Goal: Navigation & Orientation: Find specific page/section

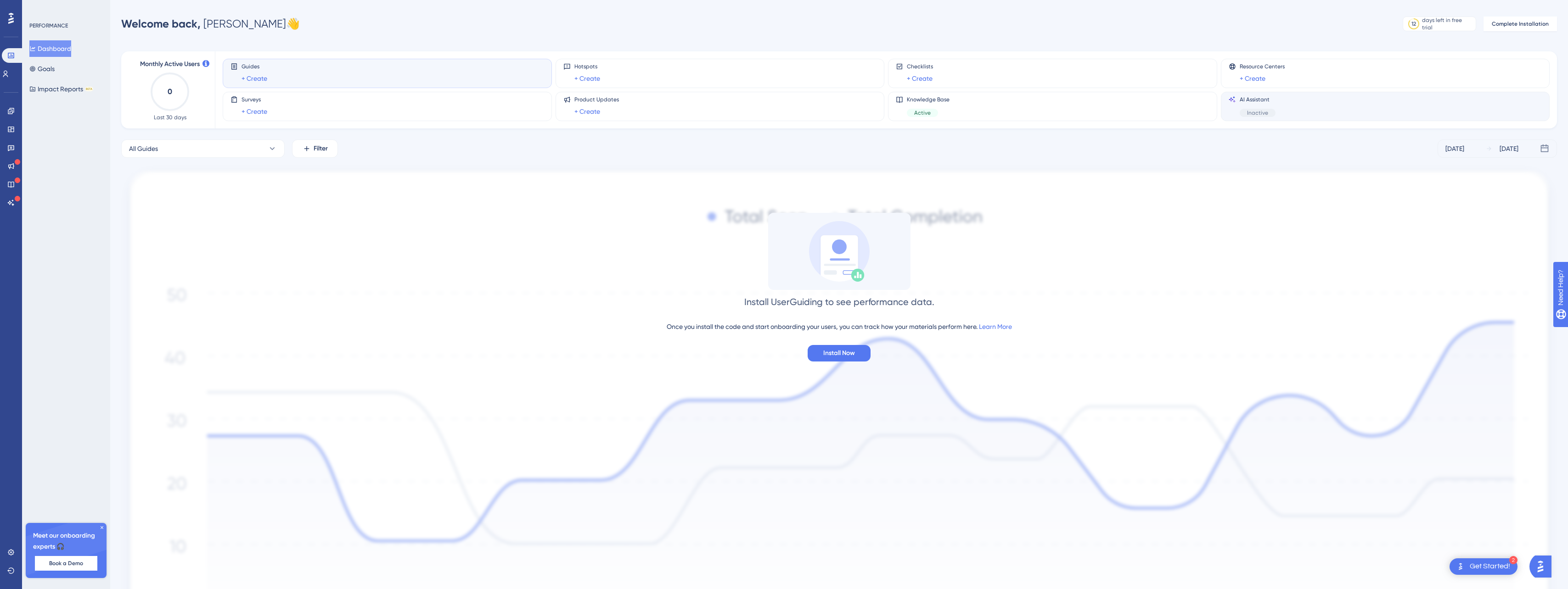
click at [1249, 115] on span "Inactive" at bounding box center [1257, 113] width 21 height 7
click at [99, 526] on icon at bounding box center [101, 527] width 6 height 5
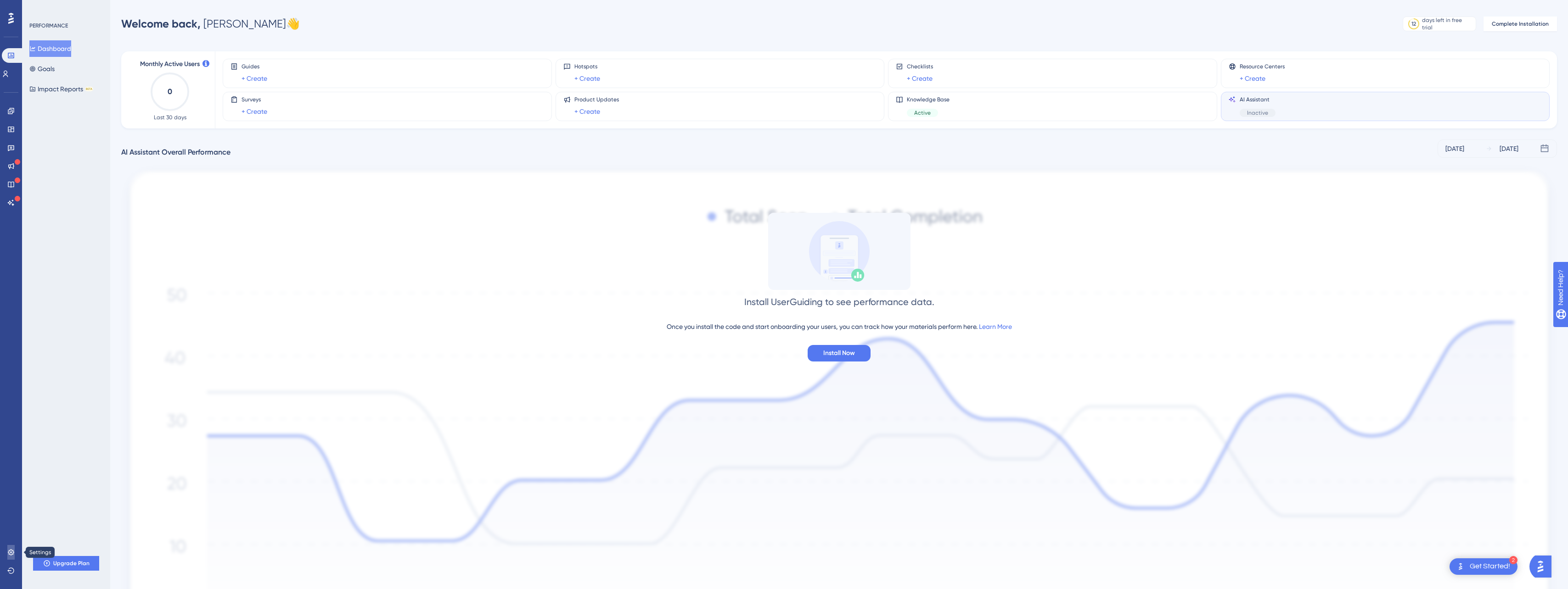
click at [10, 555] on icon at bounding box center [11, 552] width 6 height 6
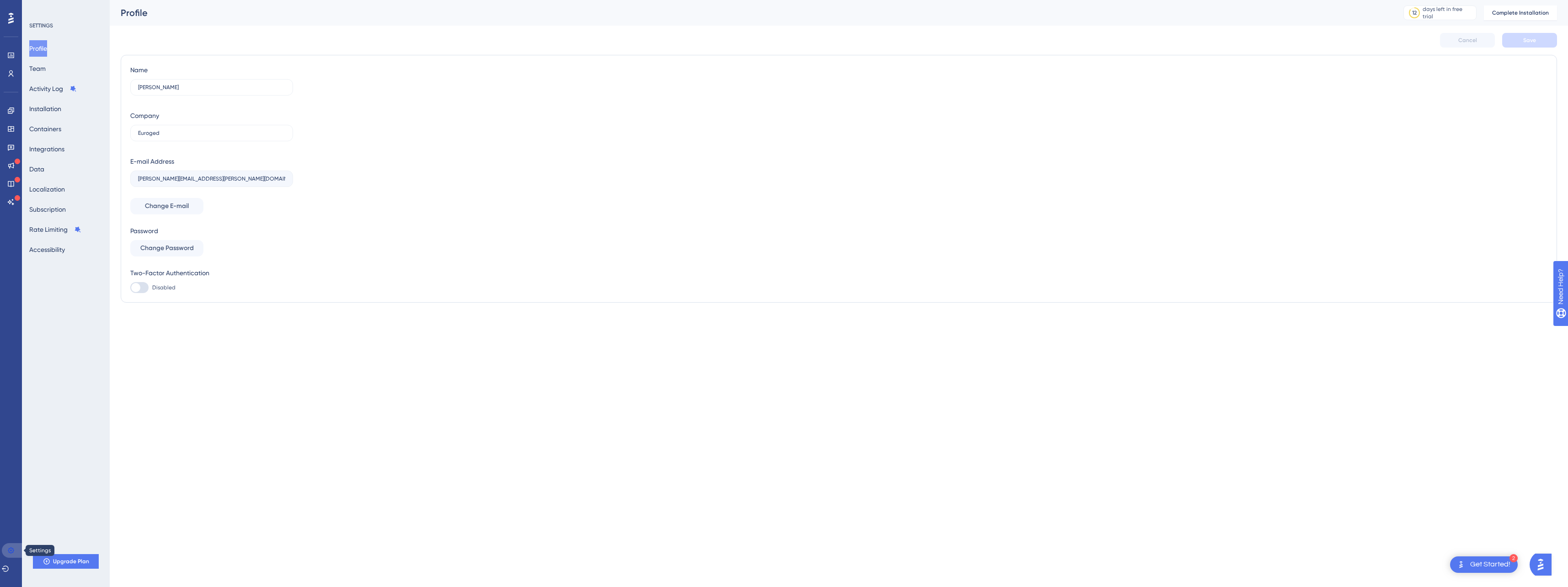
click at [10, 553] on icon at bounding box center [11, 550] width 6 height 6
click at [15, 17] on div at bounding box center [11, 18] width 15 height 15
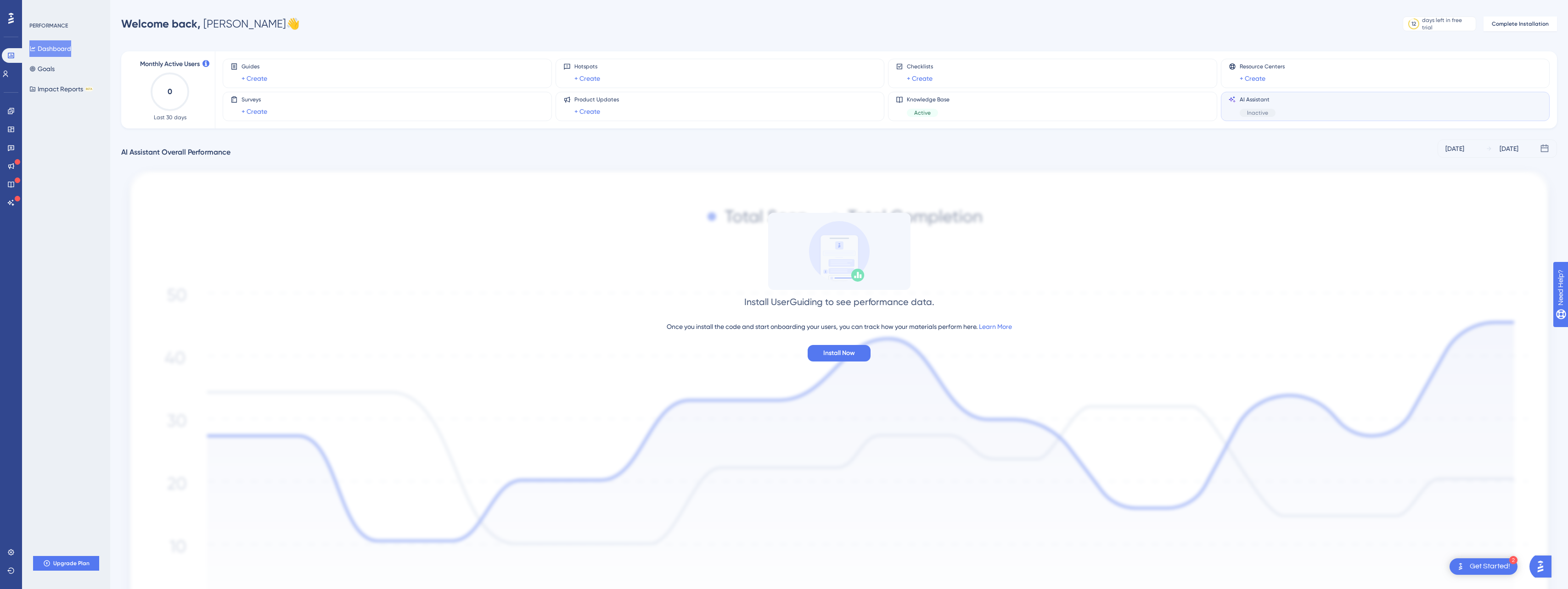
click at [162, 200] on img at bounding box center [839, 434] width 1435 height 539
